Goal: Transaction & Acquisition: Purchase product/service

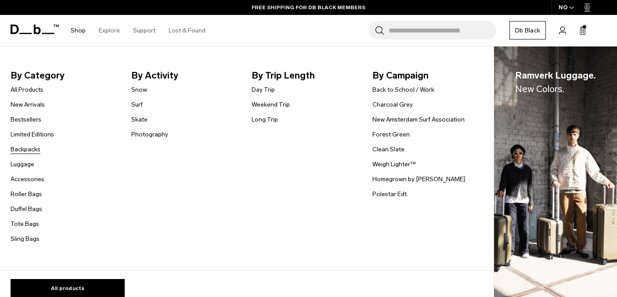
click at [20, 151] on link "Backpacks" at bounding box center [26, 149] width 30 height 9
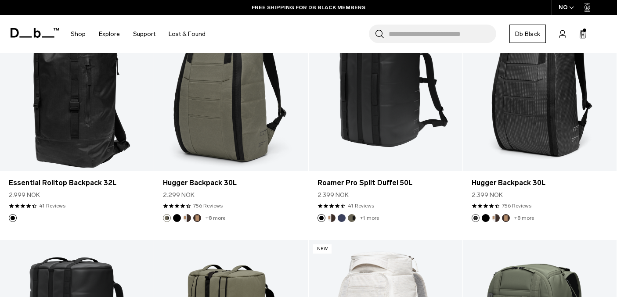
scroll to position [1156, 0]
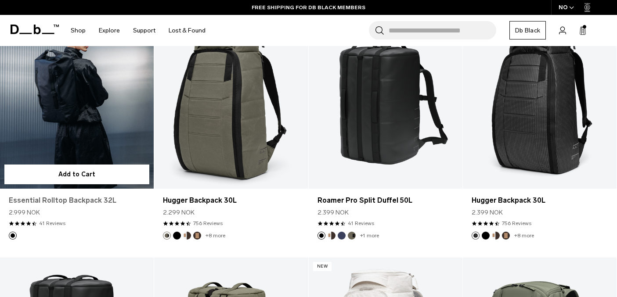
click at [108, 200] on link "Essential Rolltop Backpack 32L" at bounding box center [77, 200] width 136 height 11
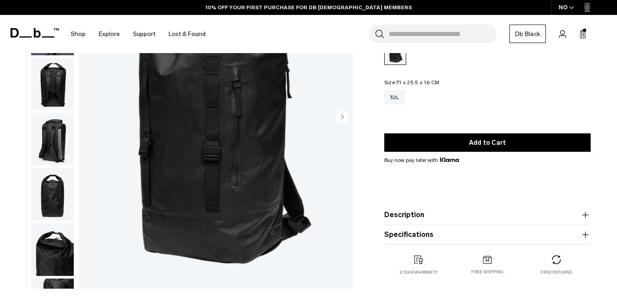
scroll to position [95, 0]
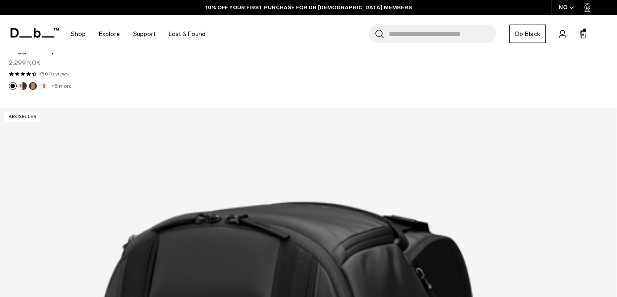
scroll to position [1620, 0]
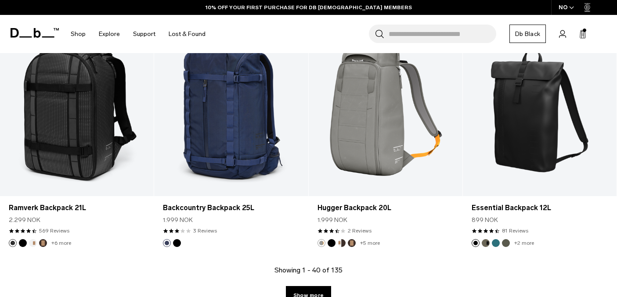
scroll to position [2358, 0]
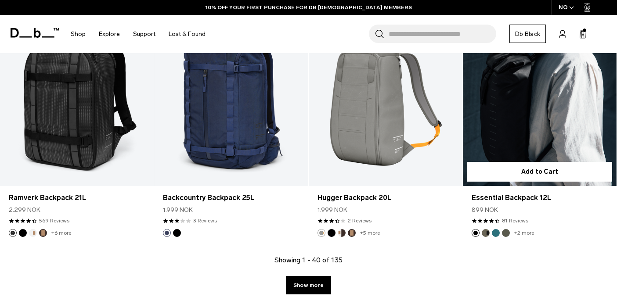
click at [497, 135] on link "Essential Backpack 12L" at bounding box center [540, 100] width 154 height 171
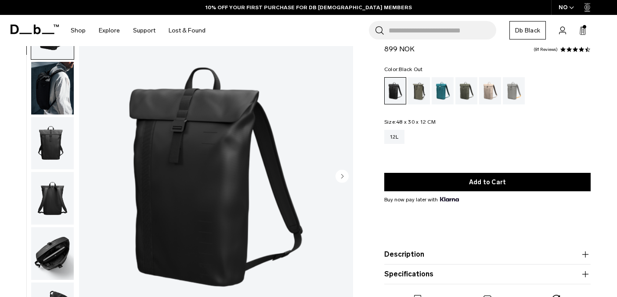
scroll to position [53, 0]
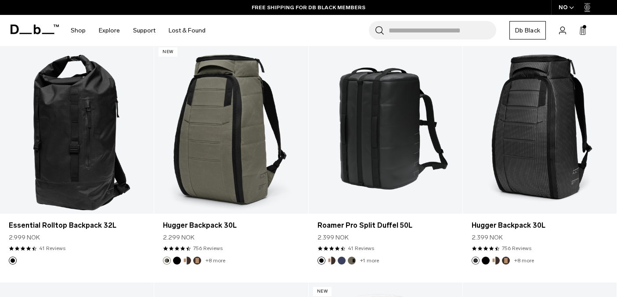
scroll to position [1116, 0]
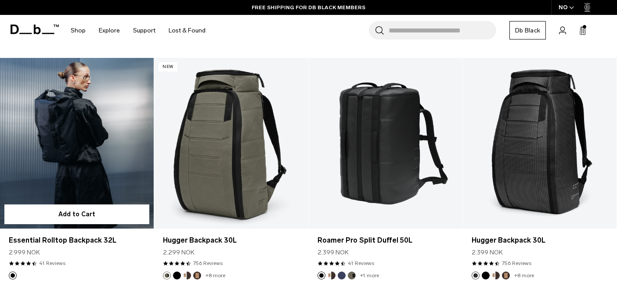
click at [124, 129] on link "Essential Rolltop Backpack 32L" at bounding box center [77, 143] width 154 height 171
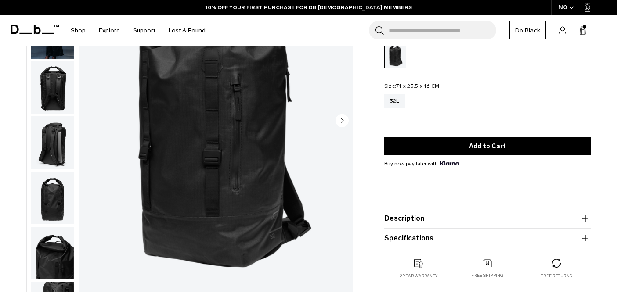
scroll to position [147, 0]
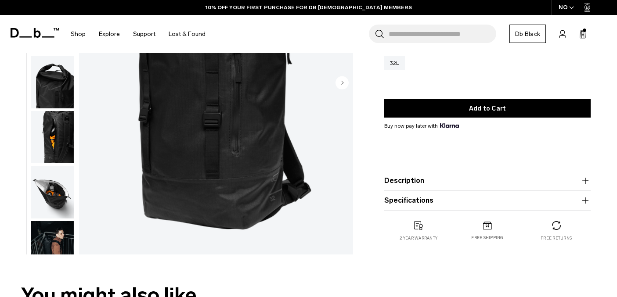
click at [61, 162] on img "button" at bounding box center [52, 137] width 43 height 53
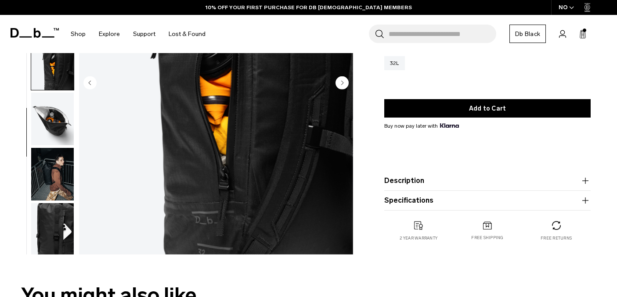
scroll to position [209, 0]
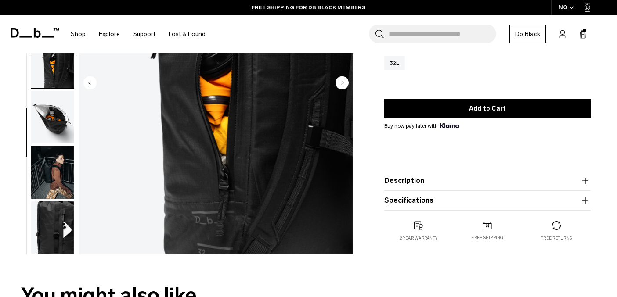
click at [58, 140] on img "button" at bounding box center [52, 117] width 43 height 53
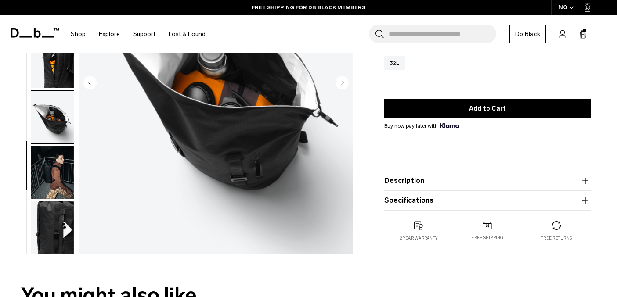
click at [59, 162] on img "button" at bounding box center [52, 172] width 43 height 53
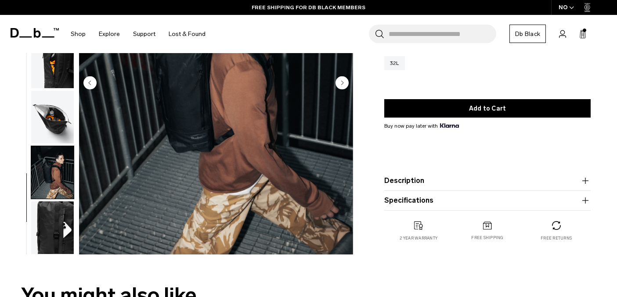
click at [55, 216] on img "button" at bounding box center [52, 227] width 43 height 53
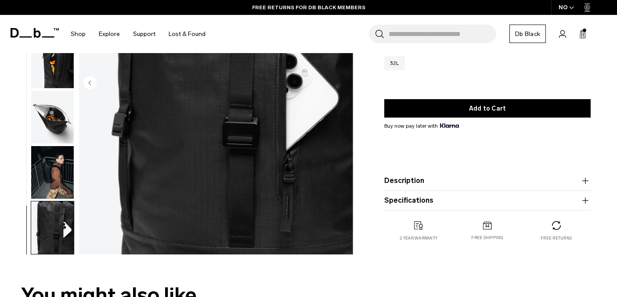
click at [54, 173] on img "button" at bounding box center [52, 172] width 43 height 53
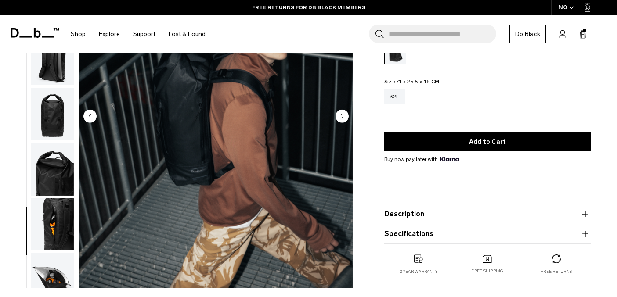
scroll to position [65, 0]
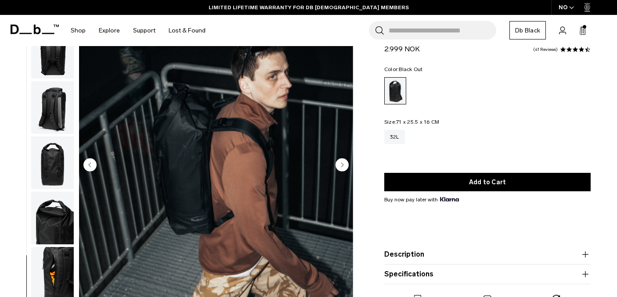
click at [57, 113] on img "button" at bounding box center [52, 107] width 43 height 53
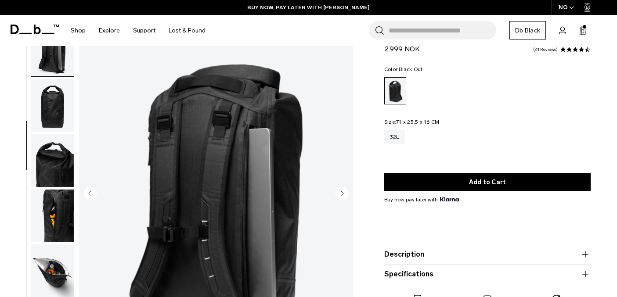
scroll to position [33, 0]
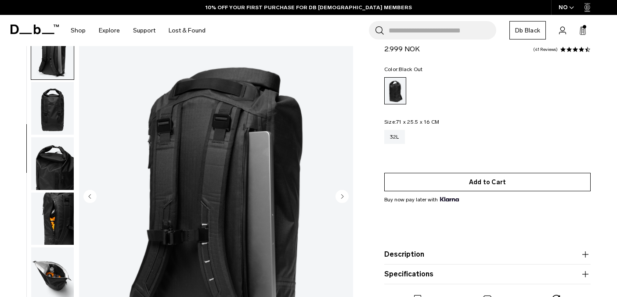
click at [396, 179] on button "Add to Cart" at bounding box center [487, 182] width 206 height 18
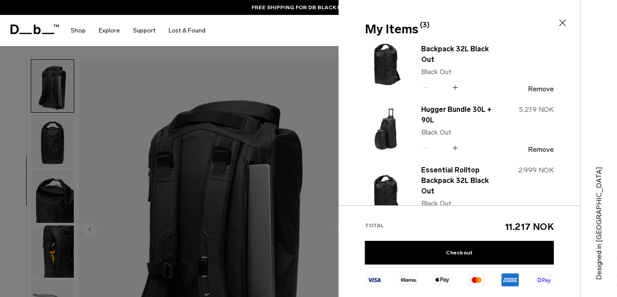
scroll to position [0, 0]
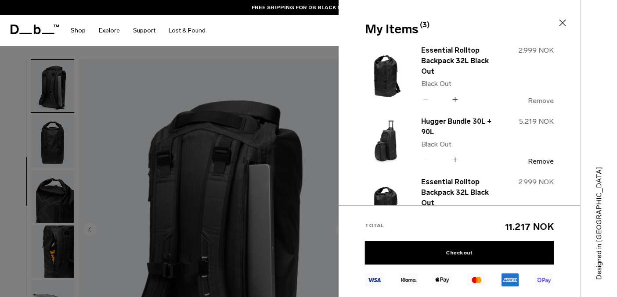
click at [532, 100] on button "Remove" at bounding box center [541, 101] width 26 height 8
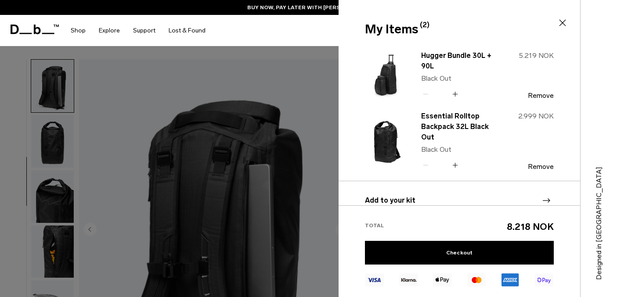
click at [284, 64] on div at bounding box center [308, 148] width 617 height 297
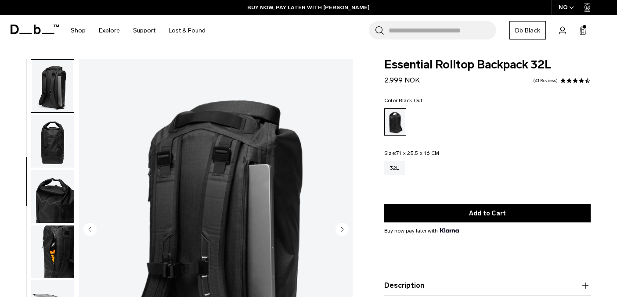
click at [566, 11] on div "NO" at bounding box center [566, 7] width 31 height 15
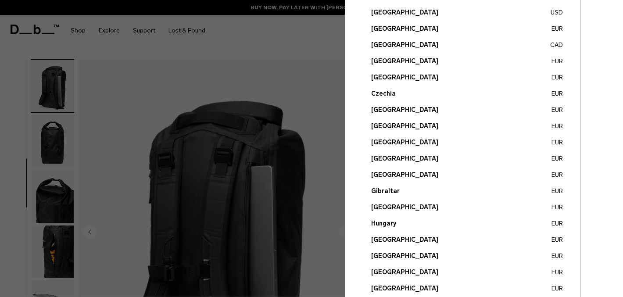
scroll to position [149, 0]
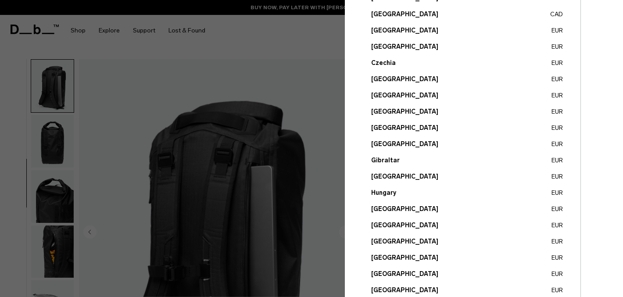
click at [379, 227] on button "Italy EUR" at bounding box center [467, 225] width 192 height 9
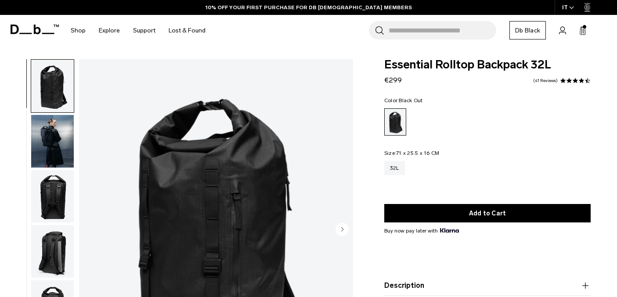
click at [580, 28] on icon at bounding box center [582, 30] width 7 height 9
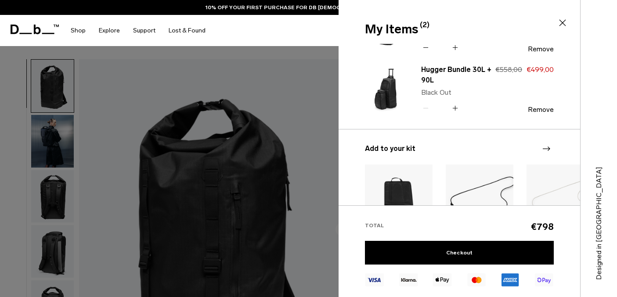
scroll to position [53, 0]
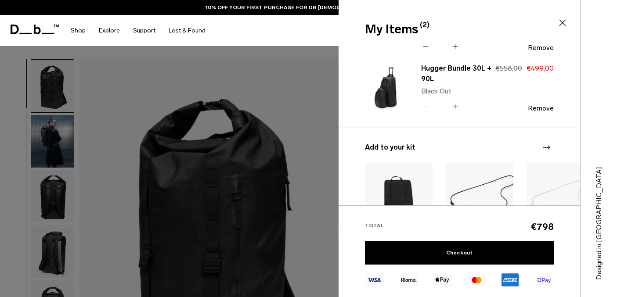
click at [194, 137] on div at bounding box center [308, 148] width 617 height 297
